Goal: Information Seeking & Learning: Learn about a topic

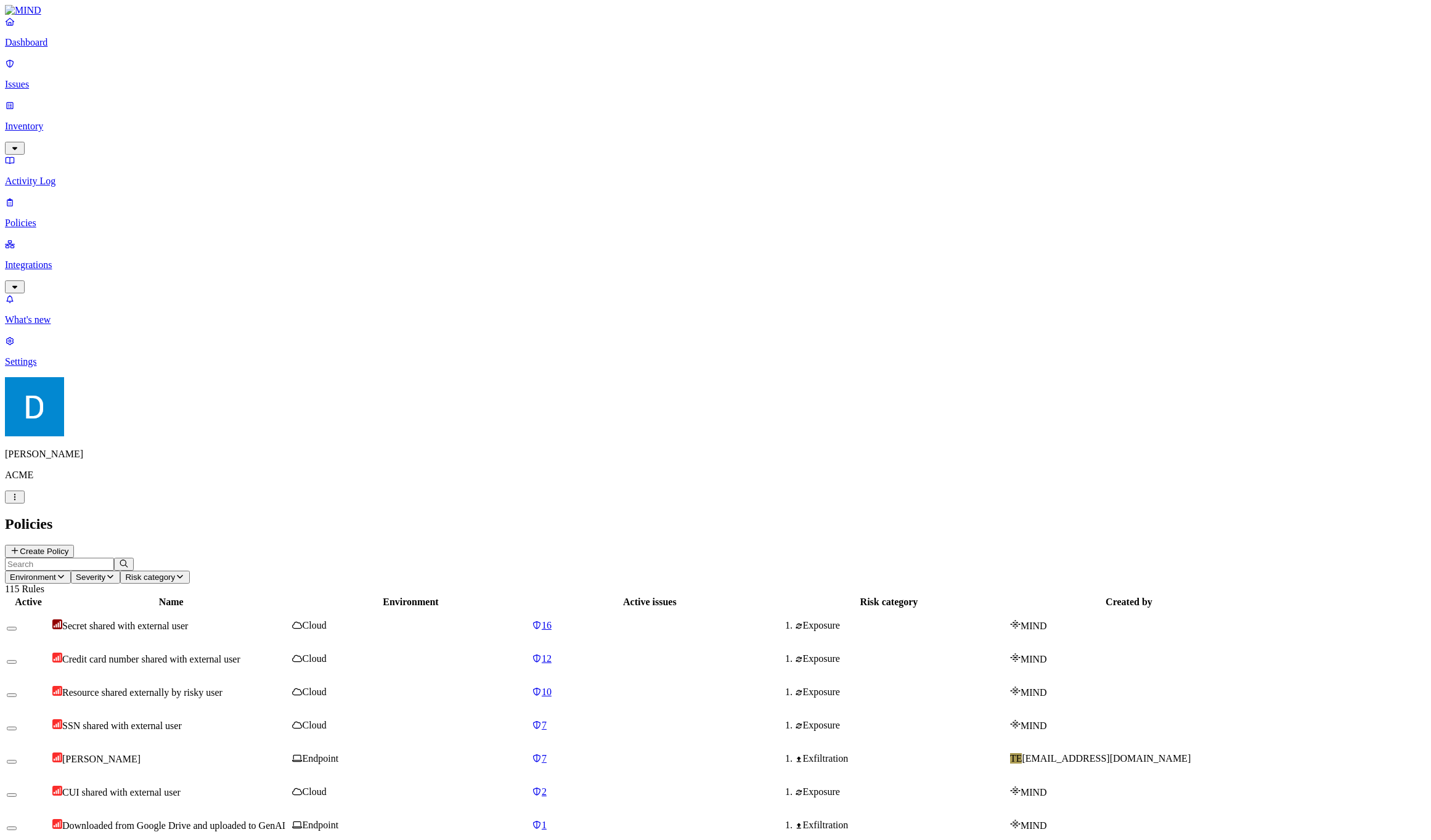
click at [71, 571] on button "Environment" at bounding box center [38, 577] width 66 height 13
click at [294, 117] on span "Endpoint" at bounding box center [291, 122] width 36 height 11
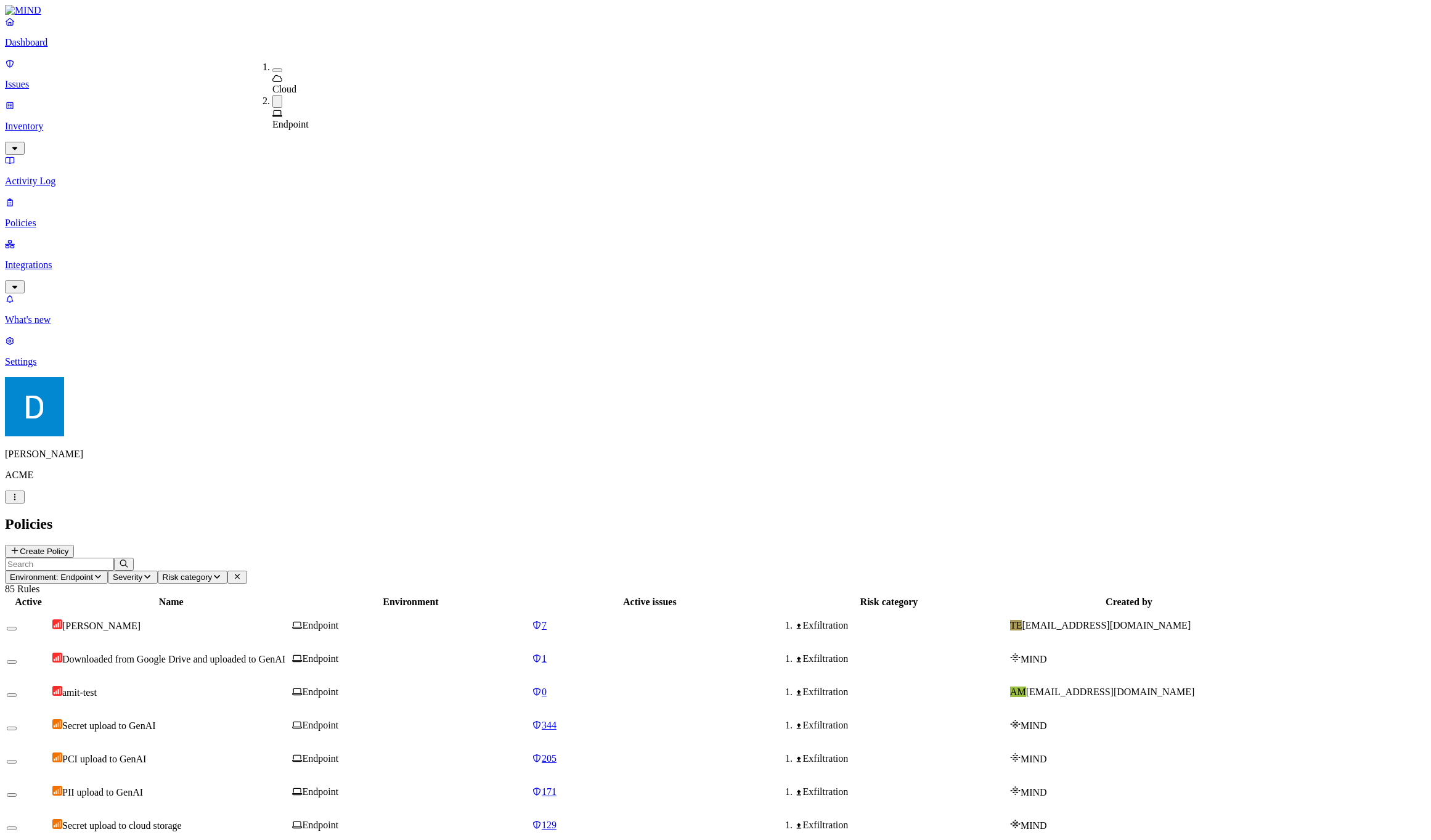
click at [708, 515] on h2 "Policies" at bounding box center [715, 524] width 1421 height 16
click at [744, 653] on link "1" at bounding box center [650, 659] width 236 height 11
click at [290, 610] on td "[PERSON_NAME]" at bounding box center [171, 625] width 239 height 32
click at [800, 557] on header "Environment: Endpoint Severity Risk category 85 Rules" at bounding box center [715, 576] width 1421 height 37
click at [290, 709] on td "Secret upload to GenAI" at bounding box center [171, 725] width 239 height 32
